Goal: Transaction & Acquisition: Purchase product/service

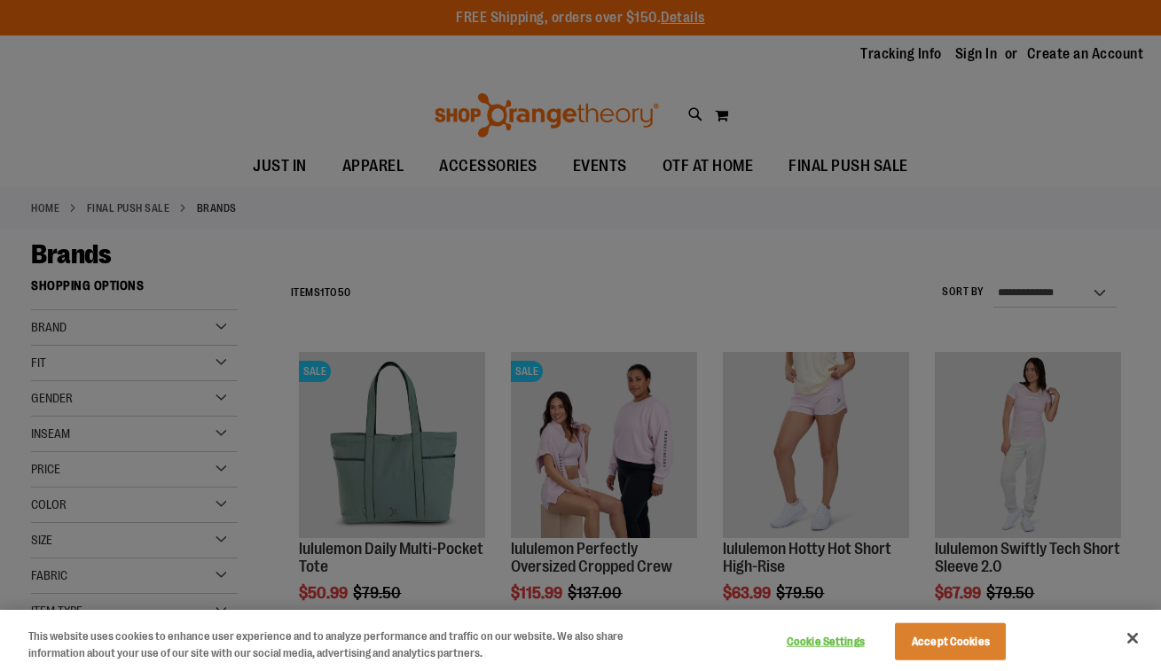
click at [1133, 635] on button "Close" at bounding box center [1132, 638] width 39 height 39
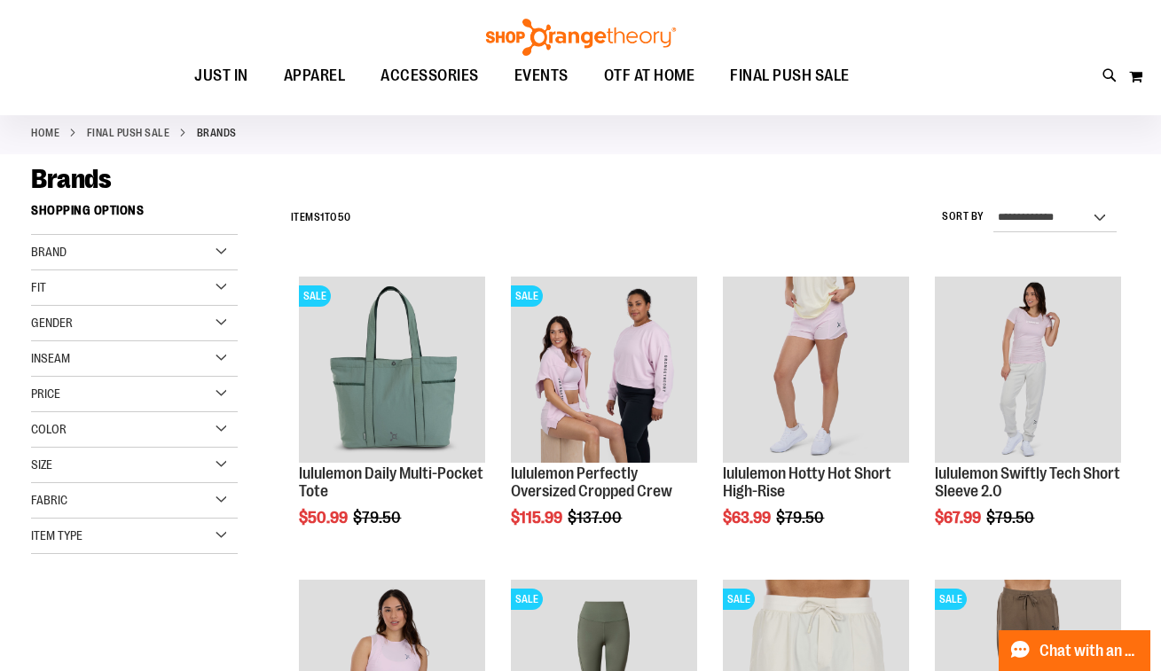
scroll to position [303, 0]
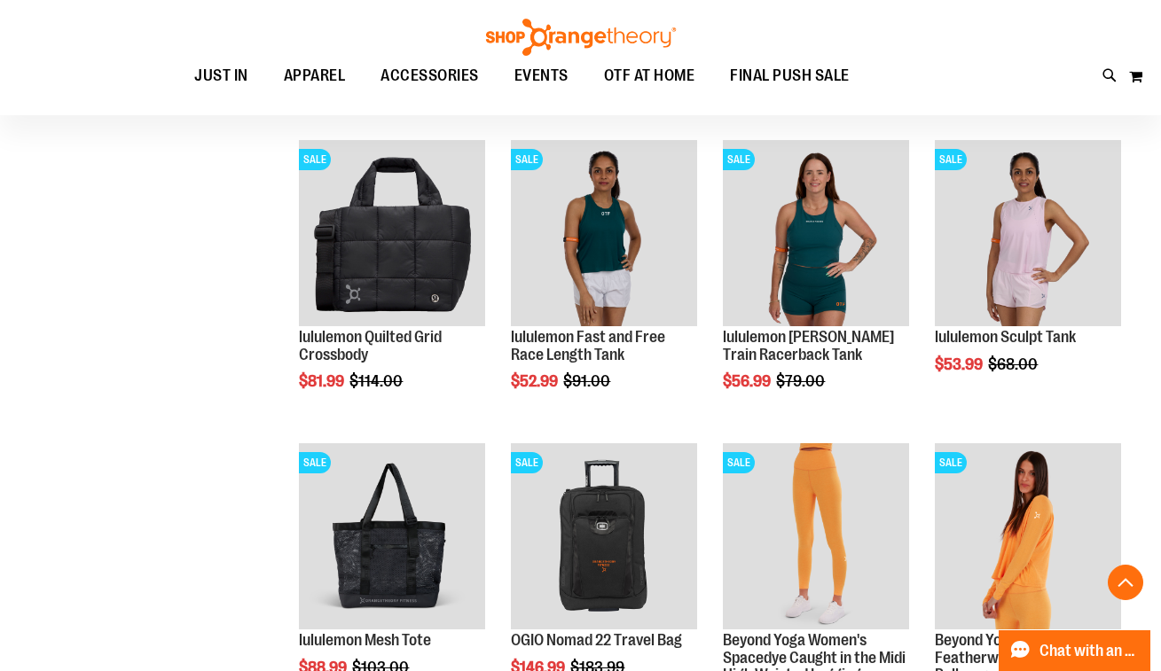
scroll to position [1235, 0]
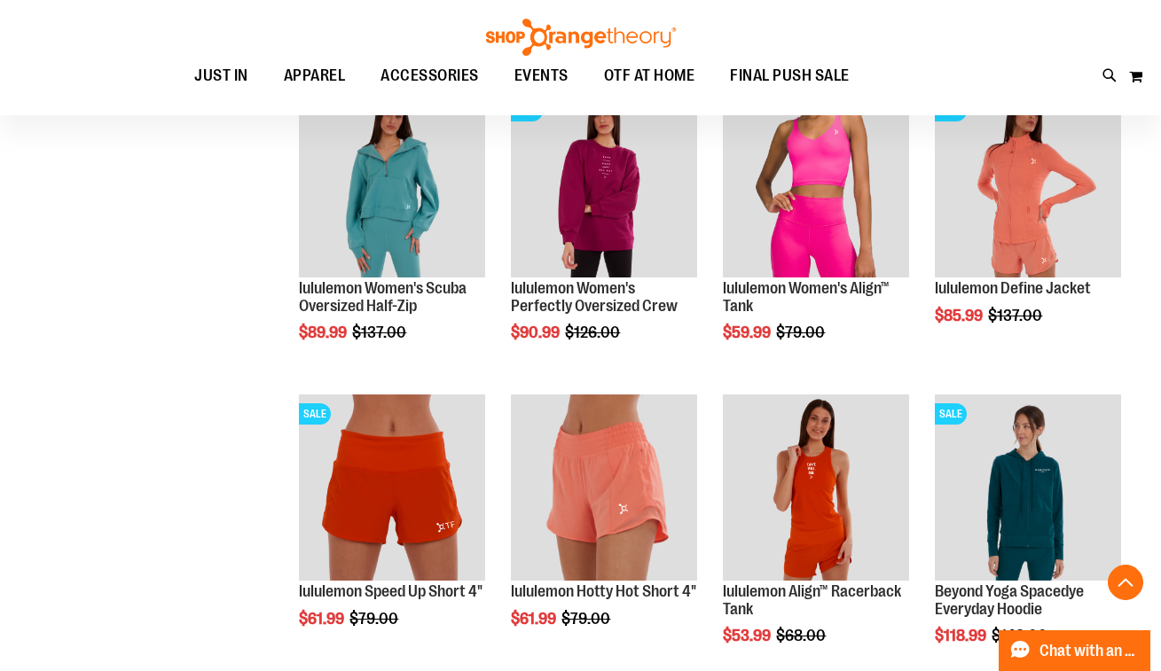
scroll to position [2502, 0]
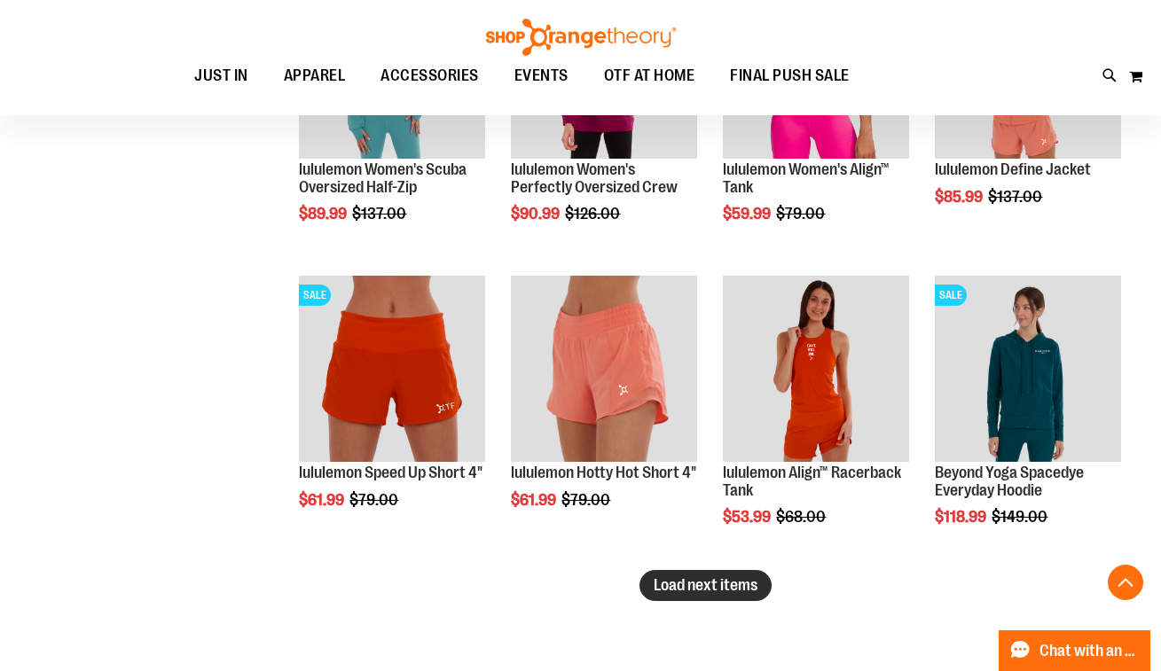
click at [682, 589] on span "Load next items" at bounding box center [706, 586] width 104 height 18
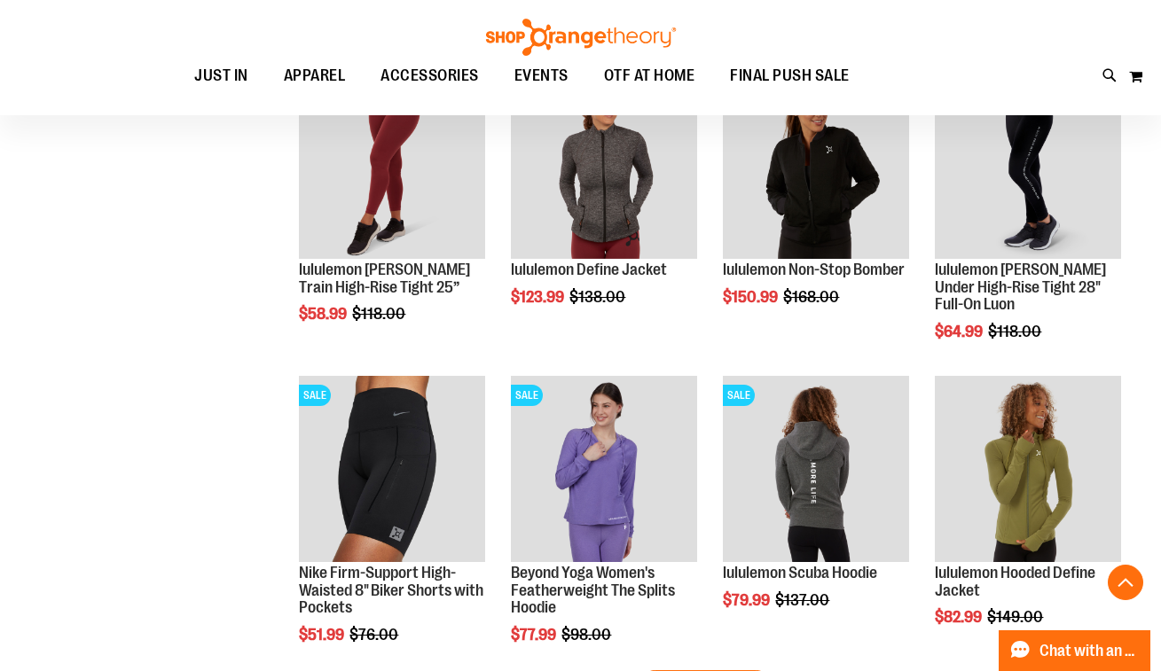
scroll to position [3433, 0]
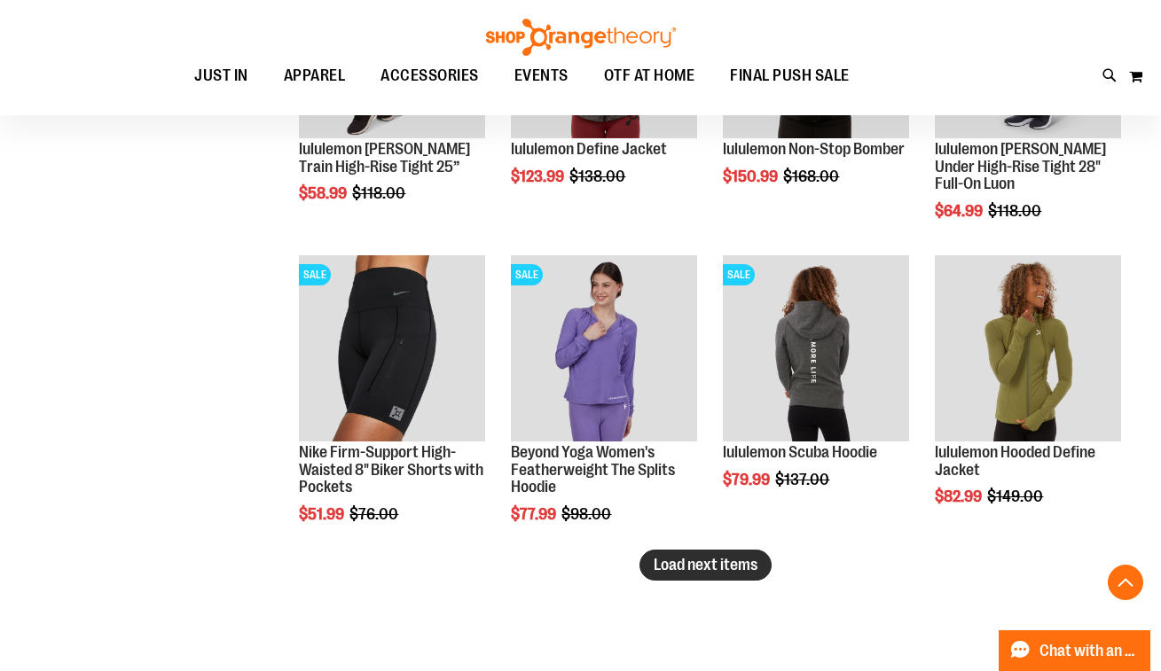
click at [734, 568] on span "Load next items" at bounding box center [706, 565] width 104 height 18
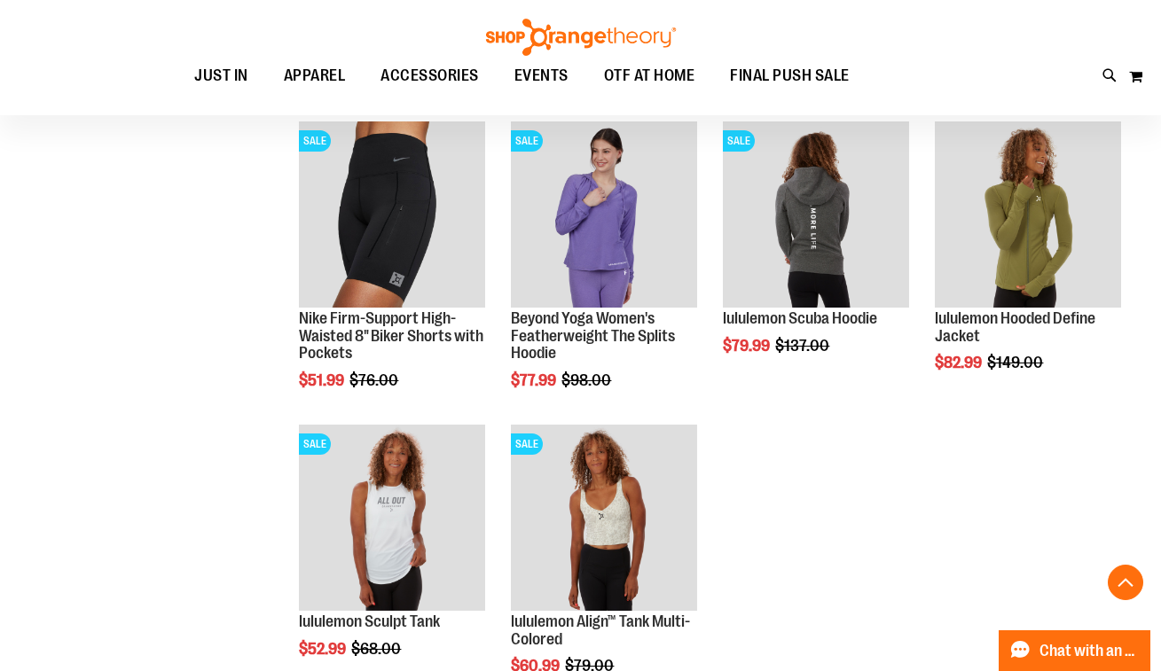
scroll to position [3704, 0]
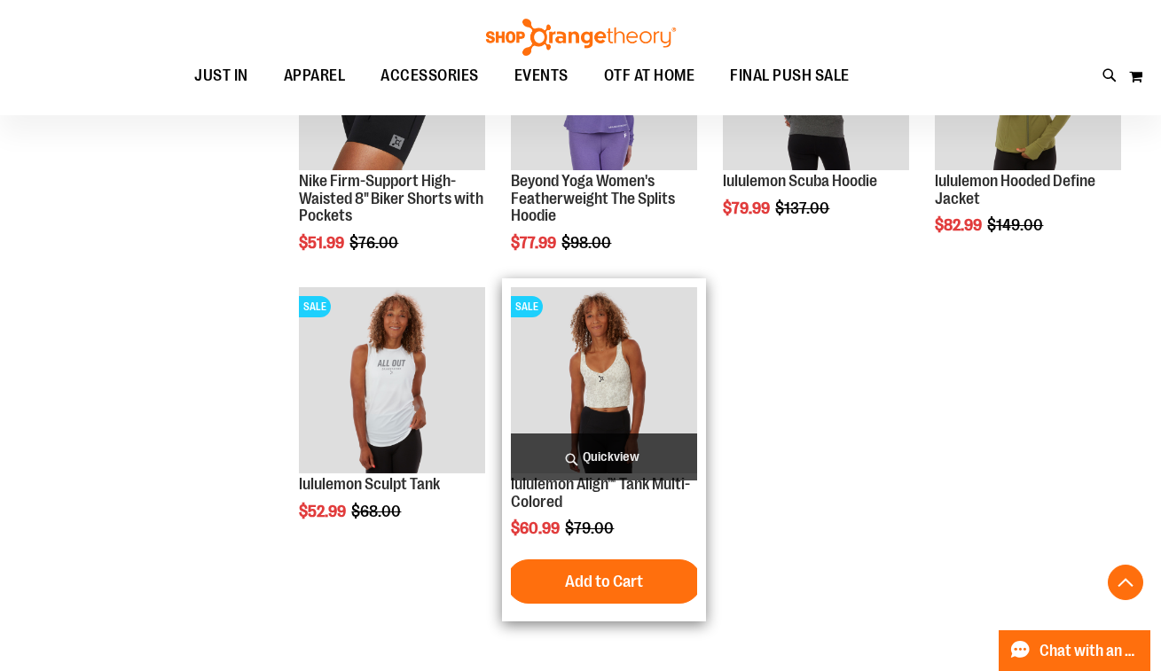
click at [591, 346] on img "product" at bounding box center [603, 379] width 185 height 185
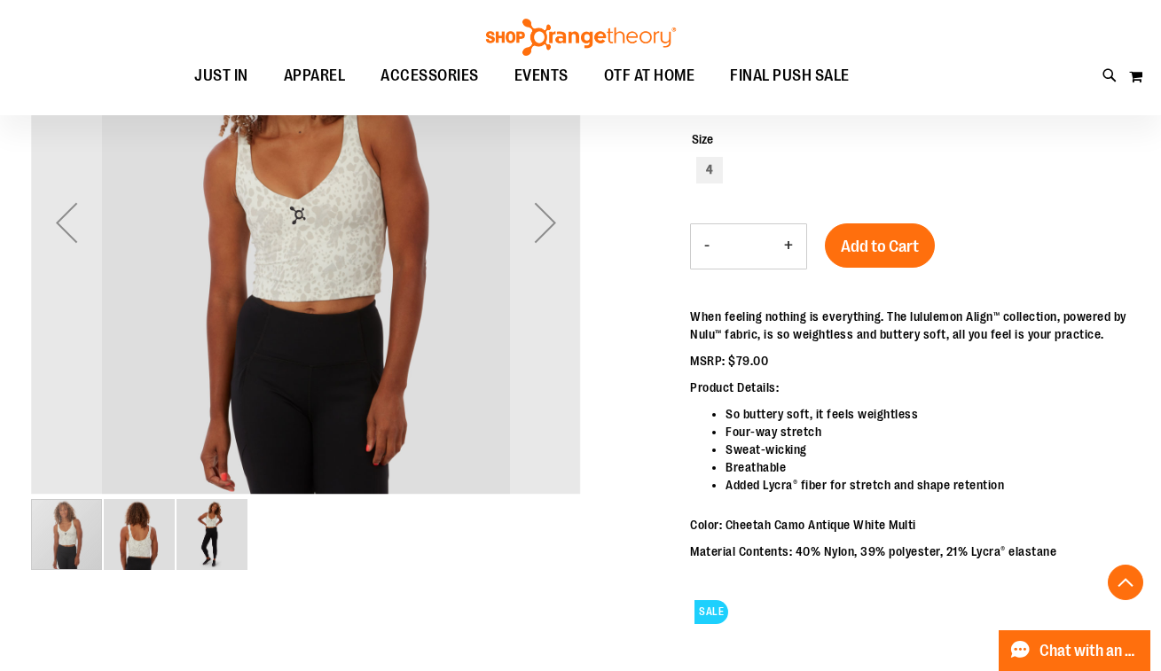
scroll to position [180, 0]
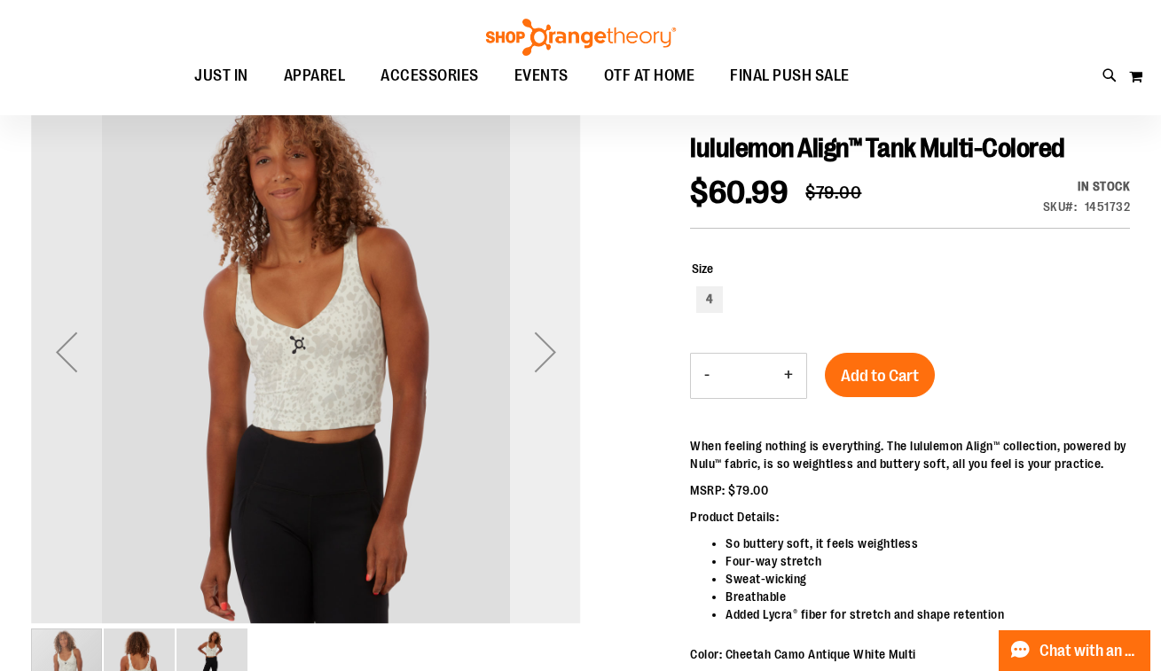
click at [539, 349] on div "Next" at bounding box center [545, 352] width 71 height 71
